Goal: Task Accomplishment & Management: Use online tool/utility

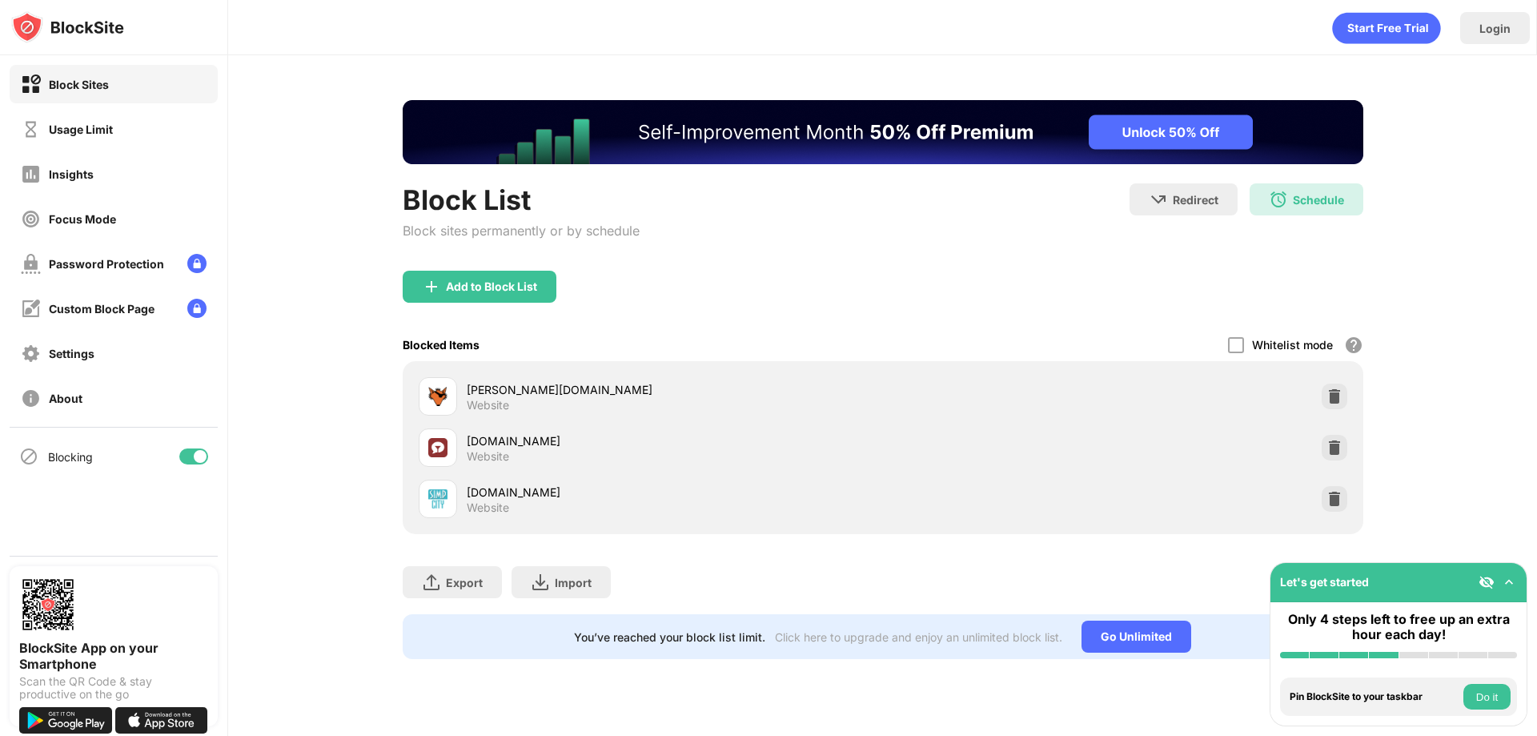
click at [1353, 498] on div "[PERSON_NAME][DOMAIN_NAME] Website [DOMAIN_NAME] Website [DOMAIN_NAME] Website" at bounding box center [883, 447] width 960 height 173
click at [1338, 498] on img at bounding box center [1334, 499] width 16 height 16
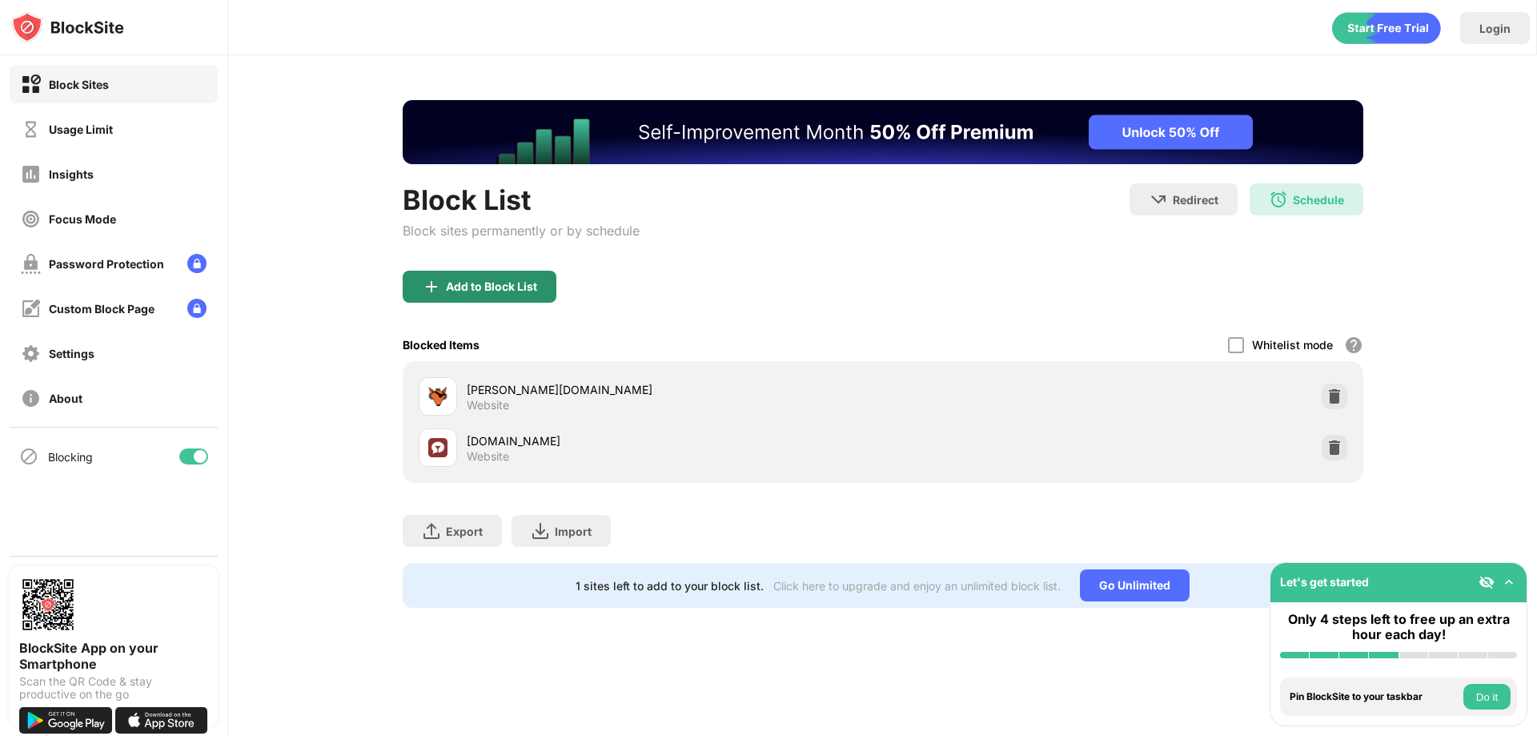
click at [461, 280] on div "Add to Block List" at bounding box center [491, 286] width 91 height 13
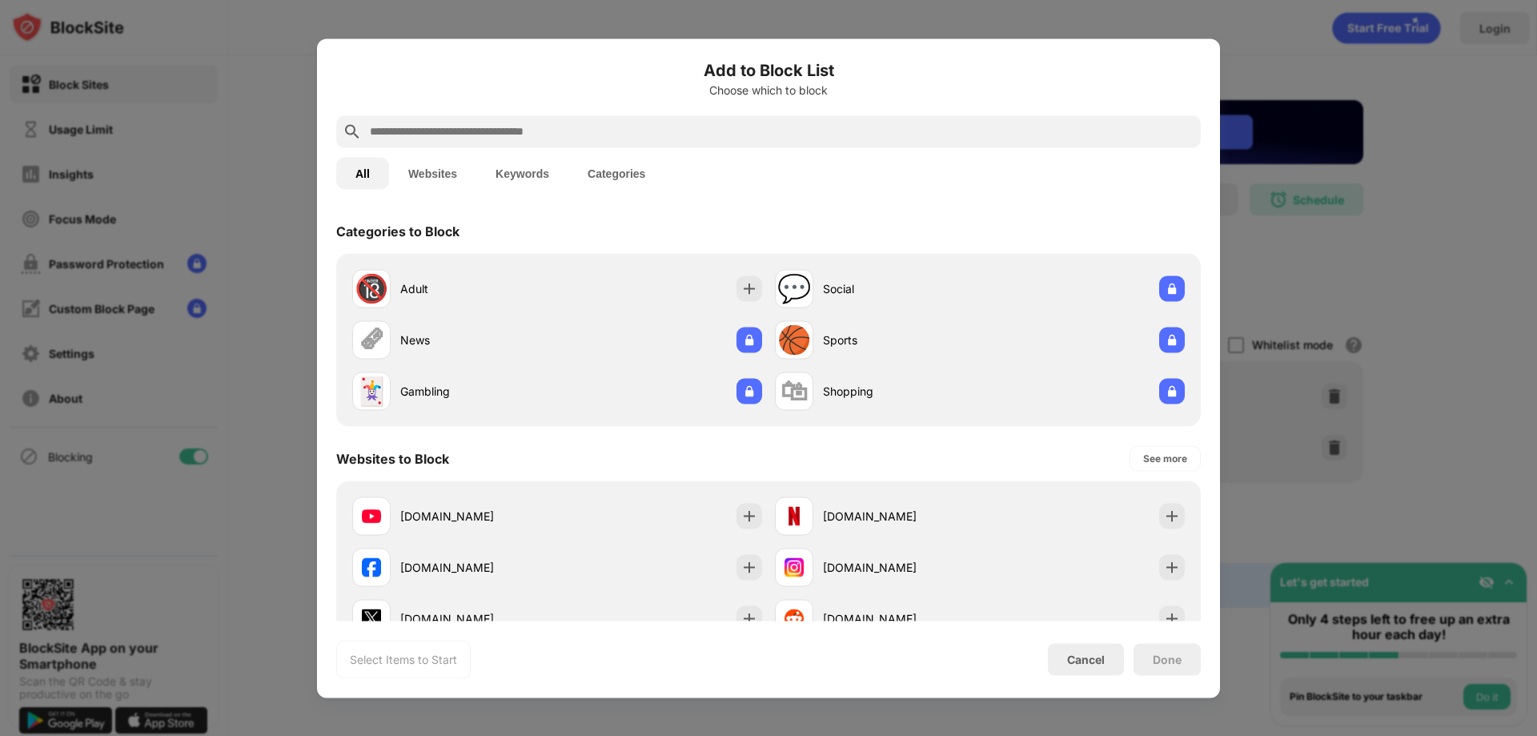
click at [448, 134] on input "text" at bounding box center [781, 131] width 826 height 19
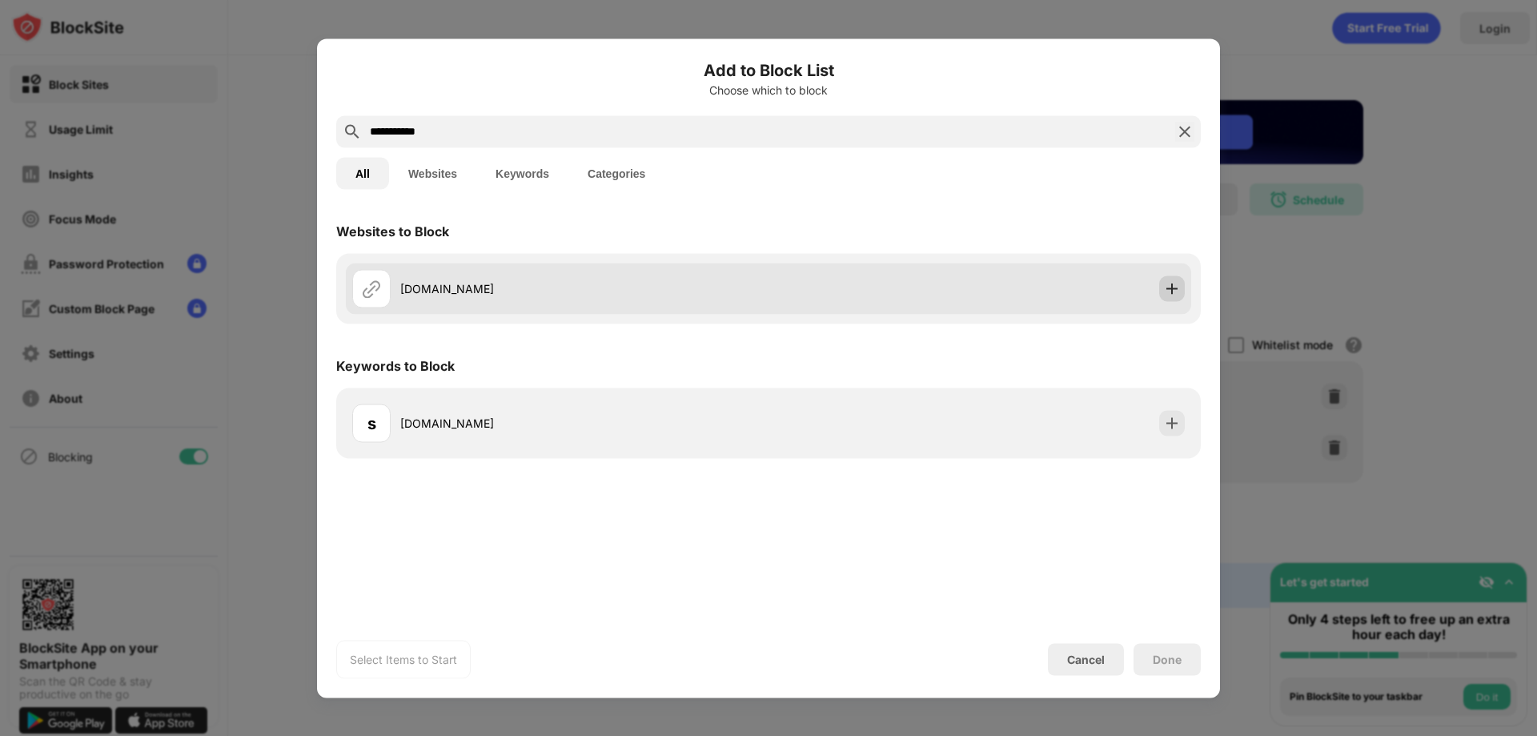
type input "**********"
click at [1173, 290] on img at bounding box center [1172, 288] width 16 height 16
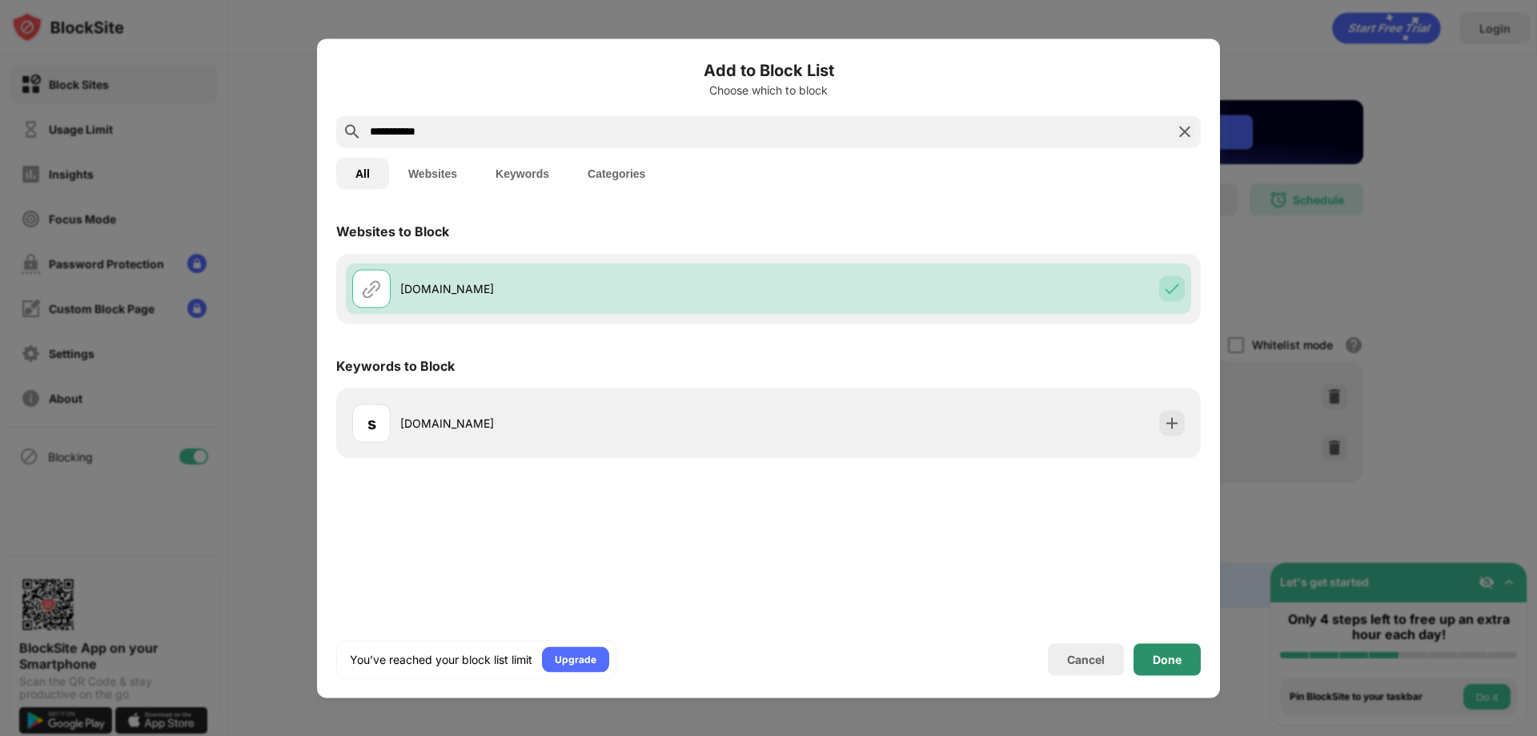
click at [1157, 651] on div "Done" at bounding box center [1166, 659] width 67 height 32
